Goal: Information Seeking & Learning: Find specific page/section

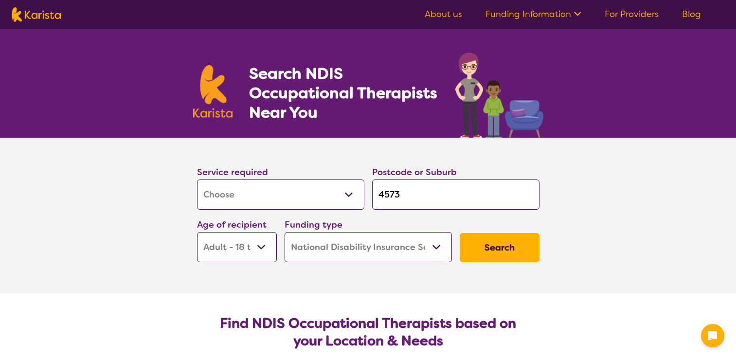
select select "[MEDICAL_DATA]"
select select "AD"
select select "NDIS"
select select "[MEDICAL_DATA]"
select select "AD"
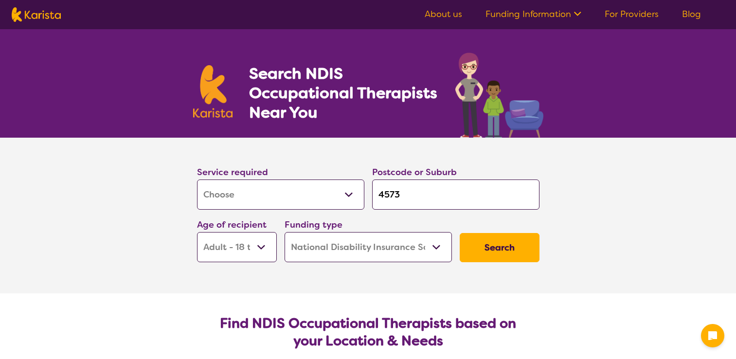
select select "NDIS"
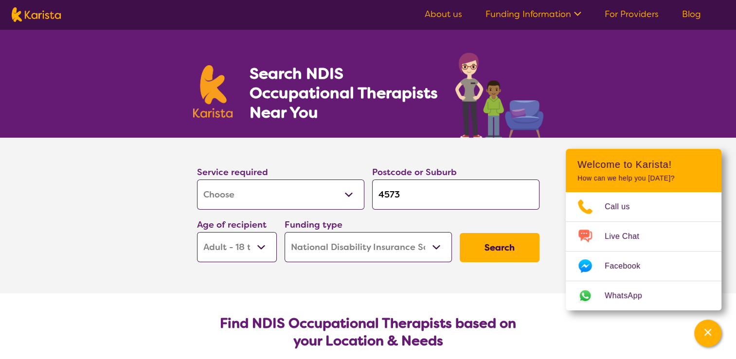
click at [408, 191] on input "4573" at bounding box center [455, 194] width 167 height 30
type input "457"
type input "45"
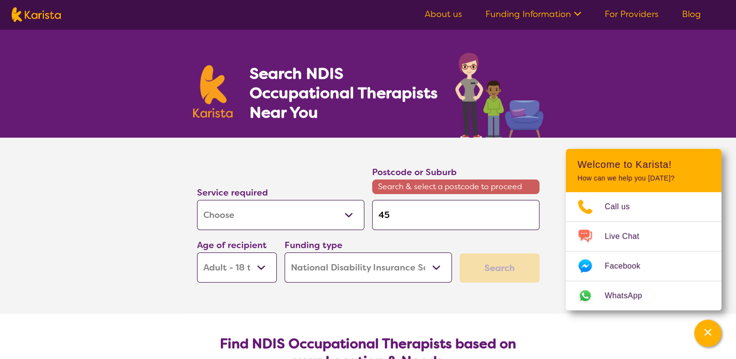
type input "4"
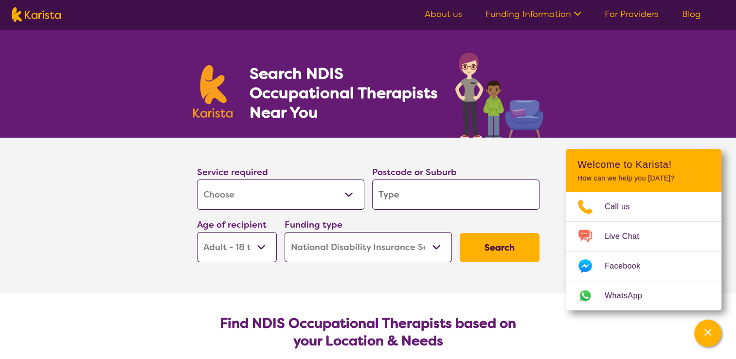
type input "3"
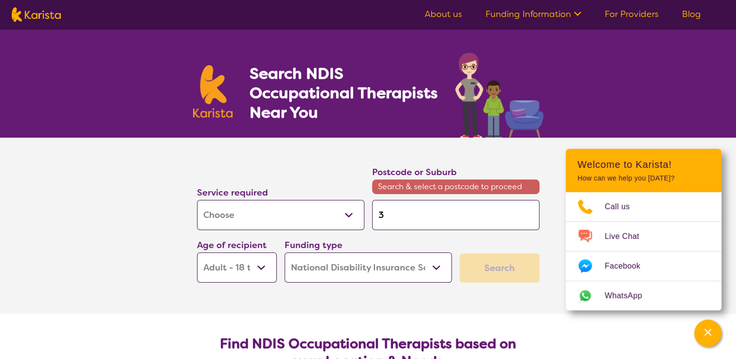
type input "30"
type input "3"
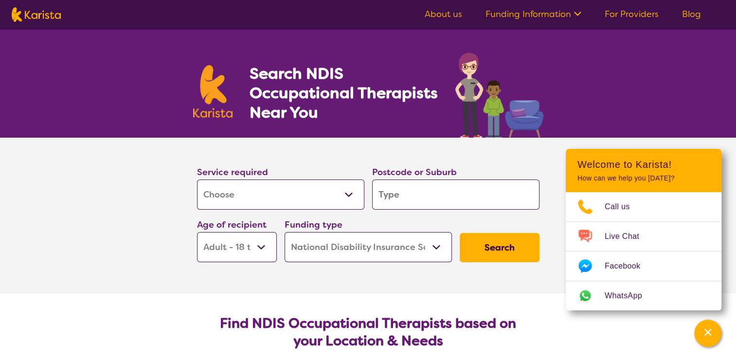
type input "3"
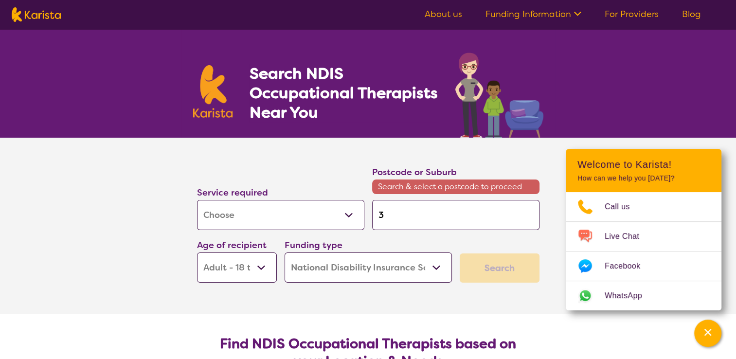
type input "31"
type input "318"
type input "3182"
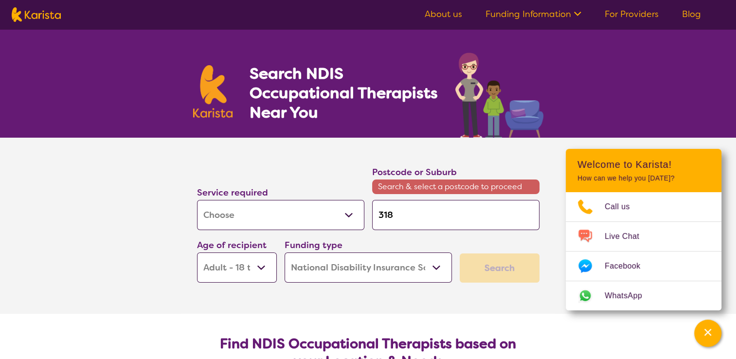
type input "3182"
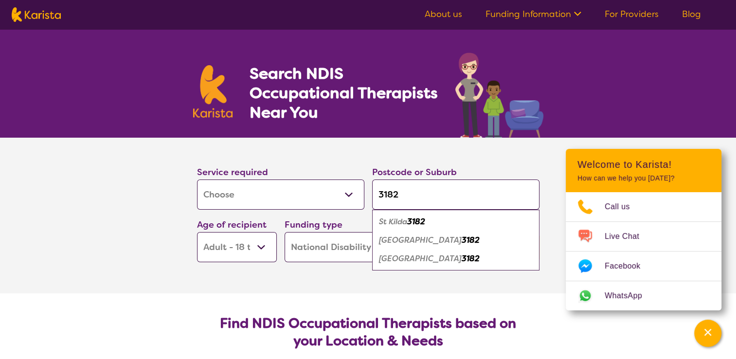
type input "3182"
click at [406, 257] on em "[GEOGRAPHIC_DATA]" at bounding box center [420, 258] width 83 height 10
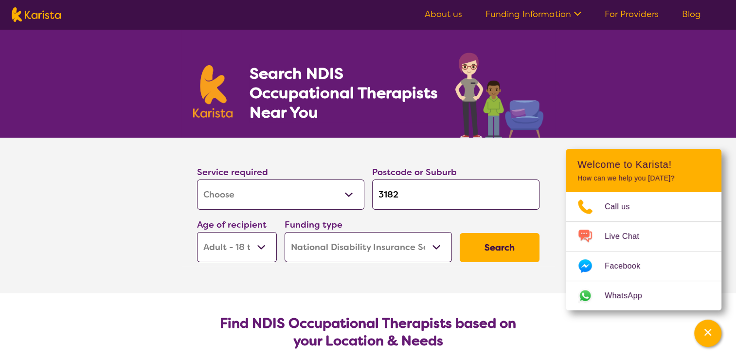
click at [264, 244] on select "Early Childhood - 0 to 9 Child - 10 to 11 Adolescent - 12 to 17 Adult - 18 to 6…" at bounding box center [237, 247] width 80 height 30
click at [497, 255] on button "Search" at bounding box center [500, 247] width 80 height 29
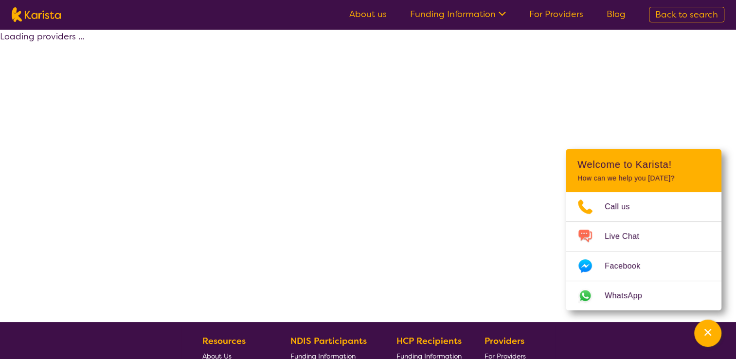
select select "by_score"
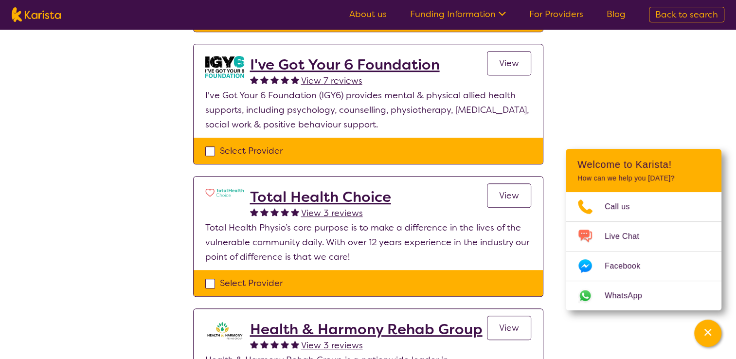
scroll to position [486, 0]
